Goal: Information Seeking & Learning: Compare options

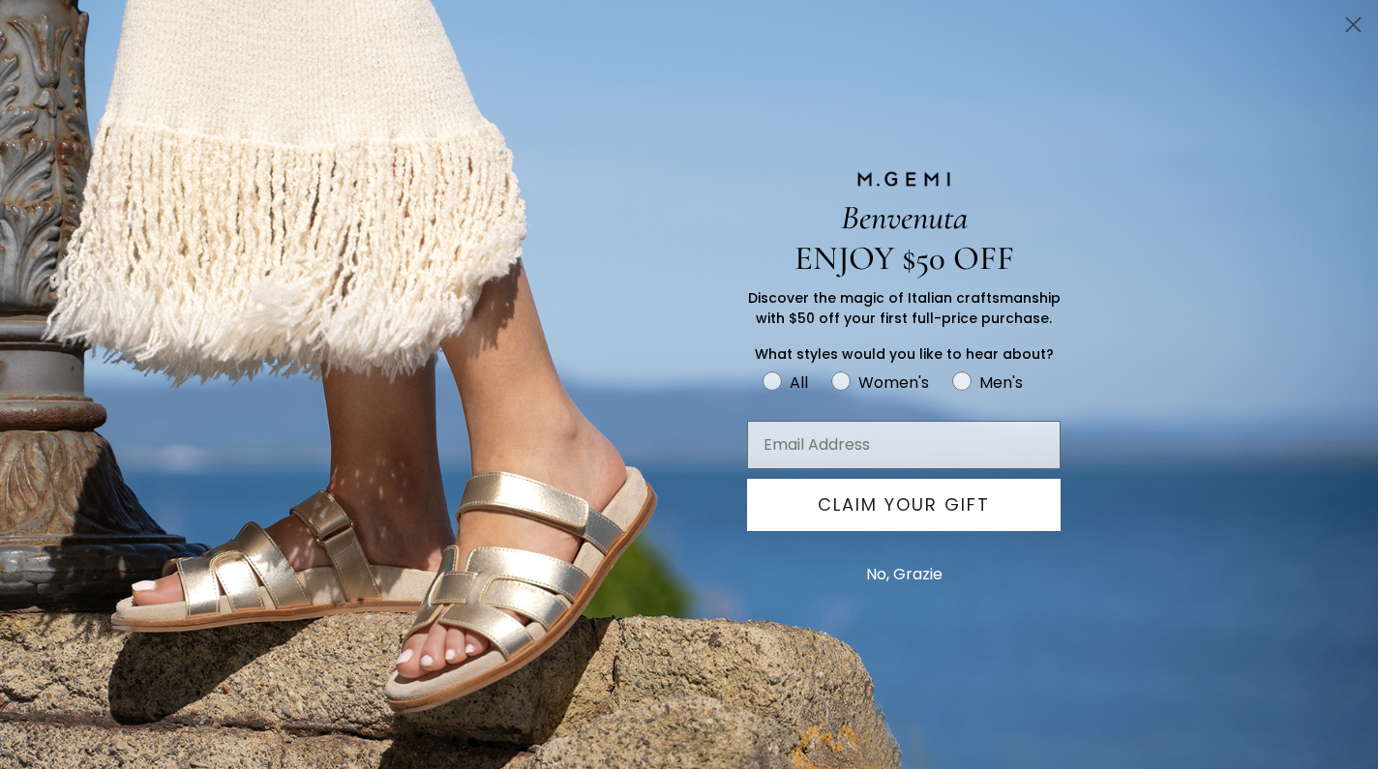
click at [1352, 15] on circle "Close dialog" at bounding box center [1353, 25] width 32 height 32
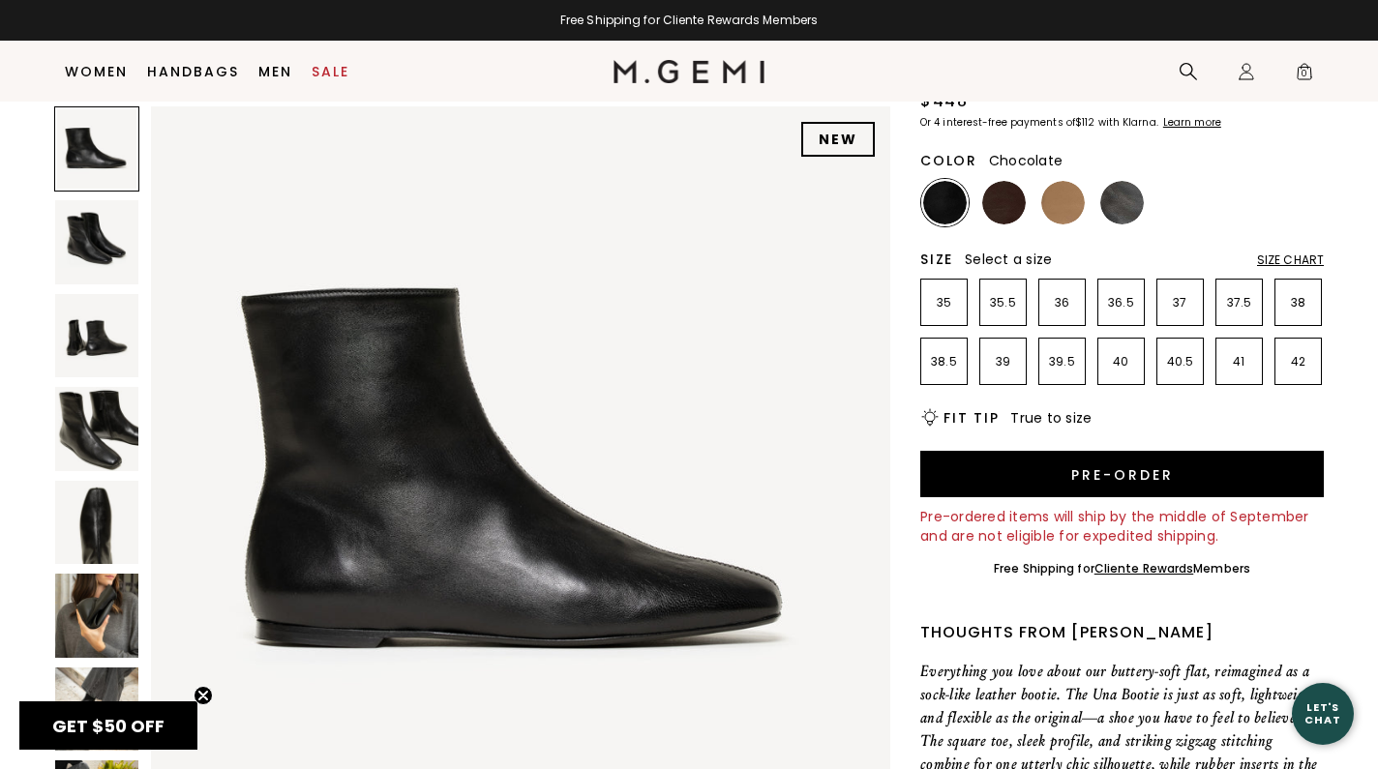
click at [1009, 202] on img at bounding box center [1004, 203] width 44 height 44
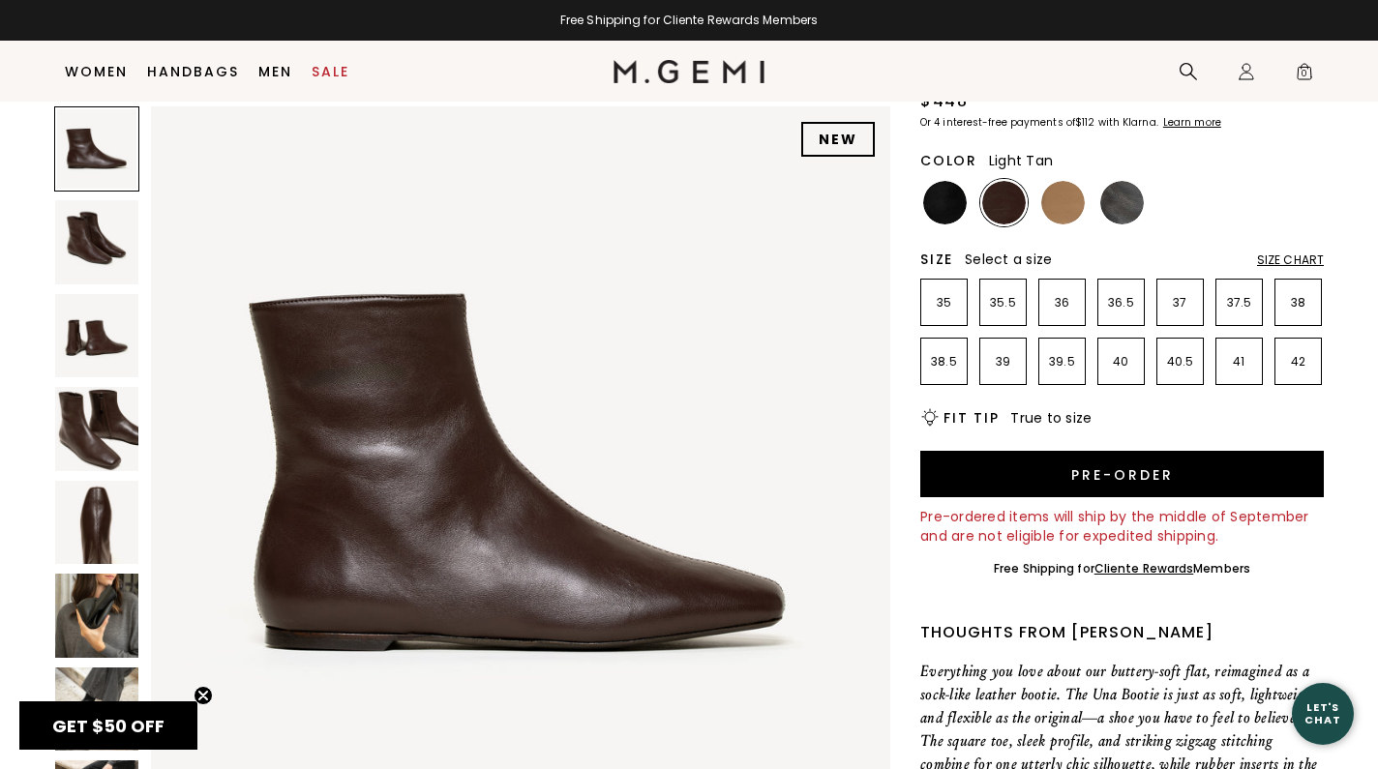
click at [1065, 204] on img at bounding box center [1063, 203] width 44 height 44
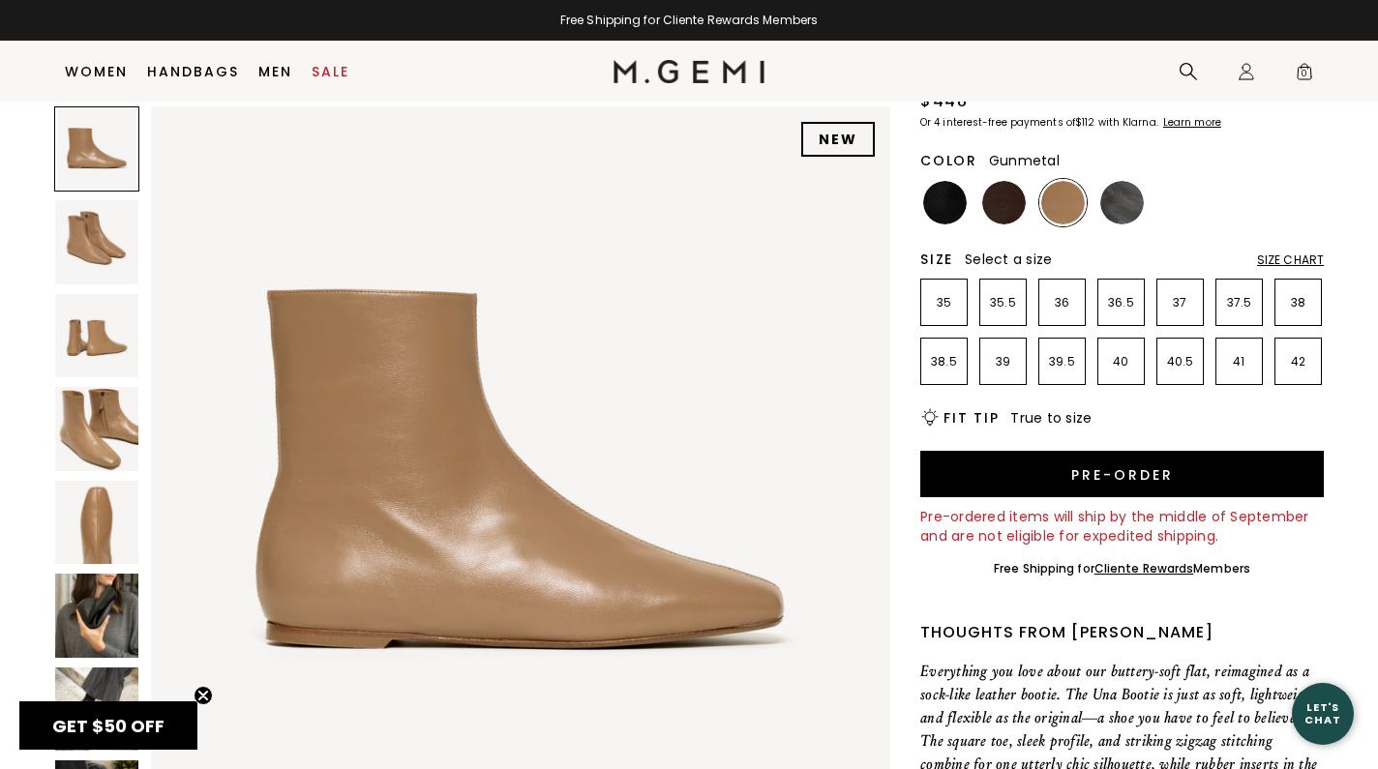
click at [1129, 203] on img at bounding box center [1122, 203] width 44 height 44
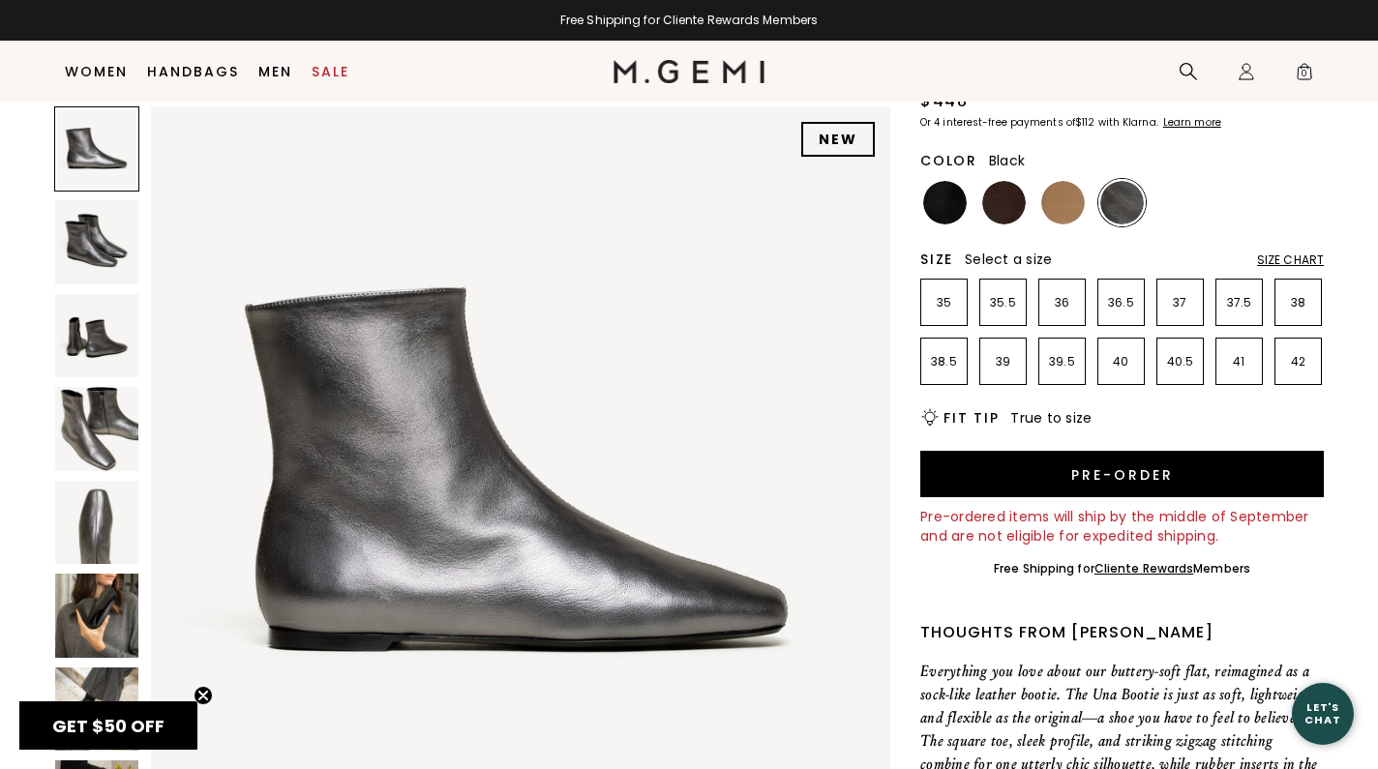
click at [943, 204] on img at bounding box center [945, 203] width 44 height 44
